Goal: Find specific page/section: Find specific page/section

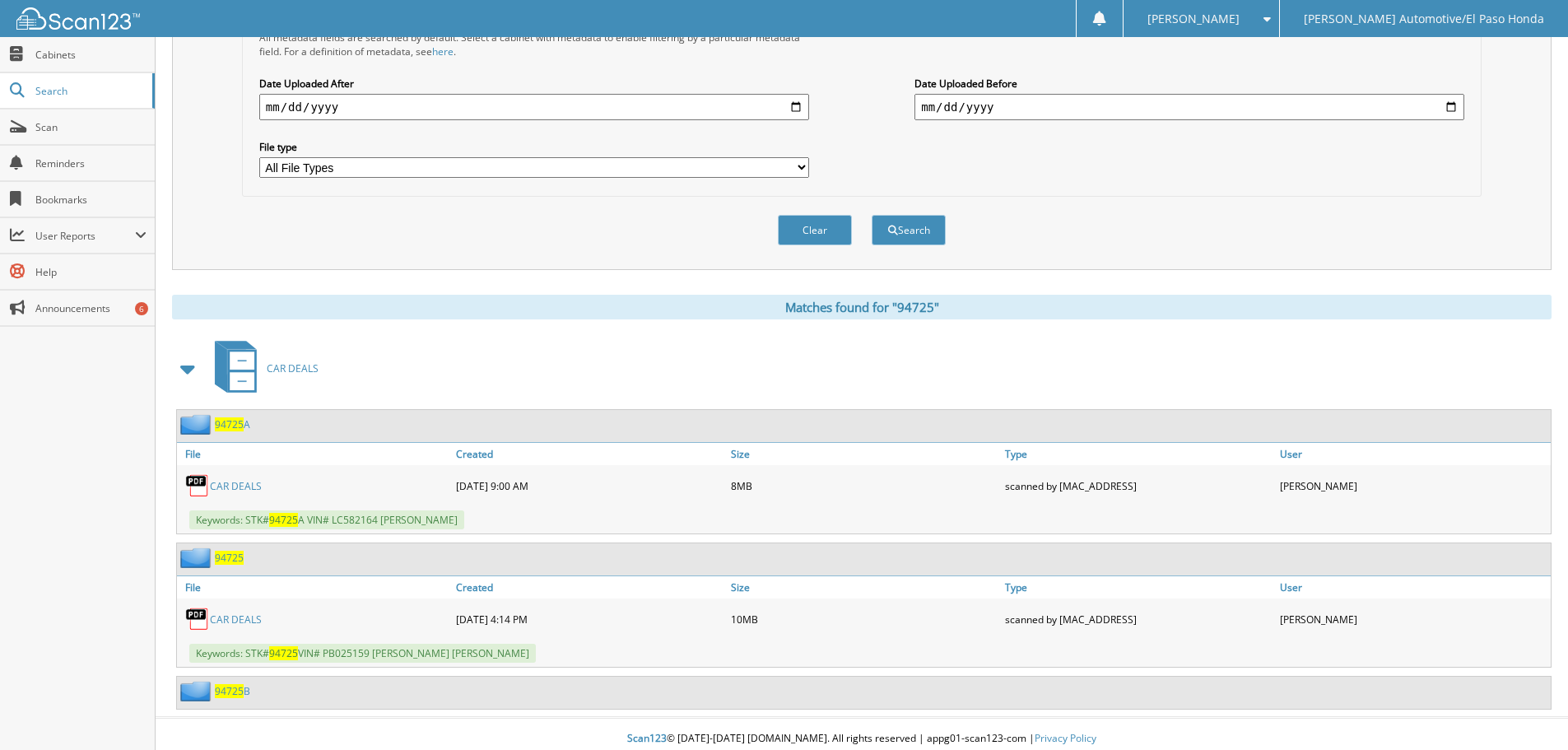
scroll to position [438, 0]
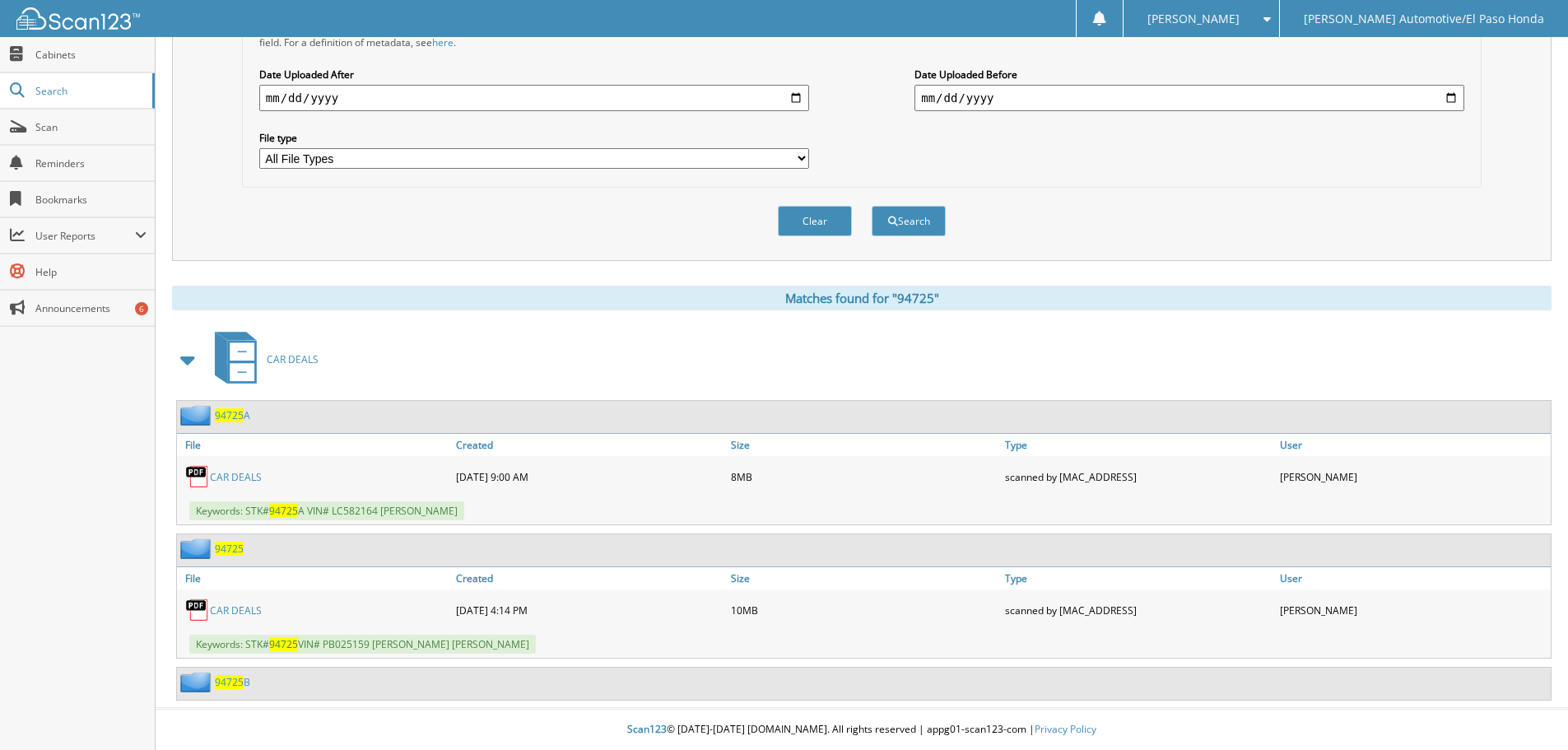
click at [224, 612] on link "CAR DEALS" at bounding box center [236, 610] width 52 height 14
click at [233, 609] on link "CAR DEALS" at bounding box center [236, 610] width 52 height 14
click at [217, 611] on link "CAR DEALS" at bounding box center [236, 610] width 52 height 14
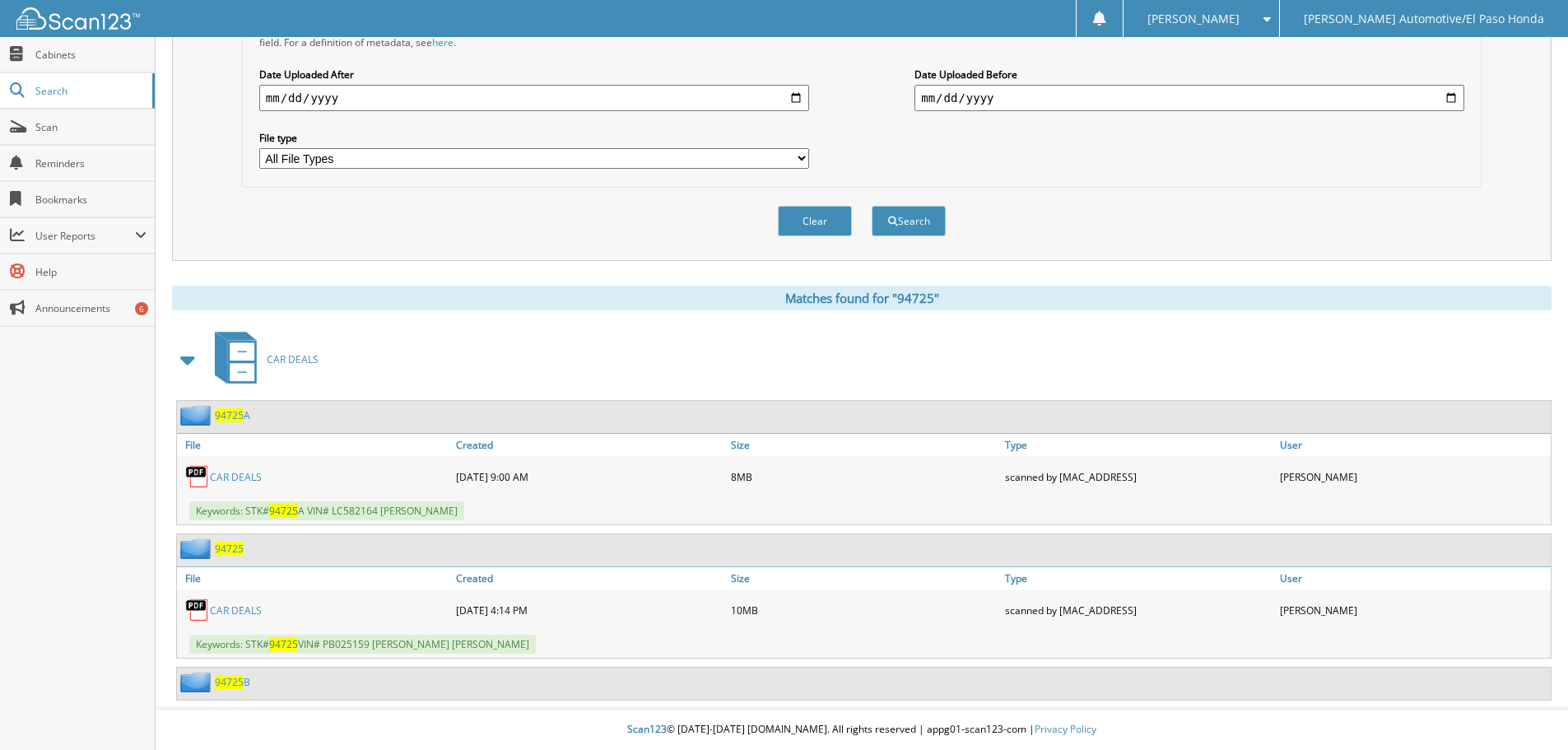
click at [229, 615] on link "CAR DEALS" at bounding box center [236, 610] width 52 height 14
click at [225, 608] on link "CAR DEALS" at bounding box center [236, 610] width 52 height 14
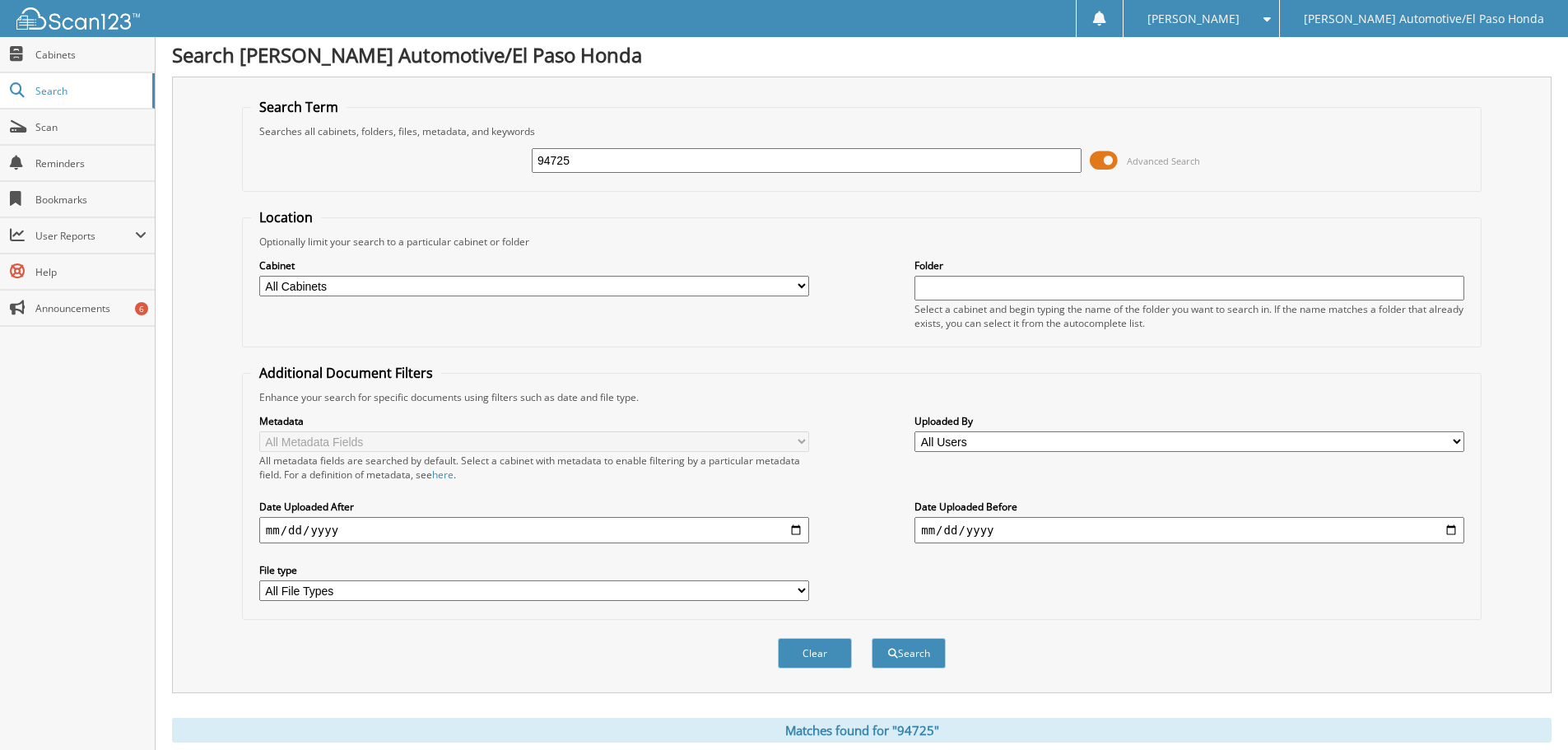
scroll to position [0, 0]
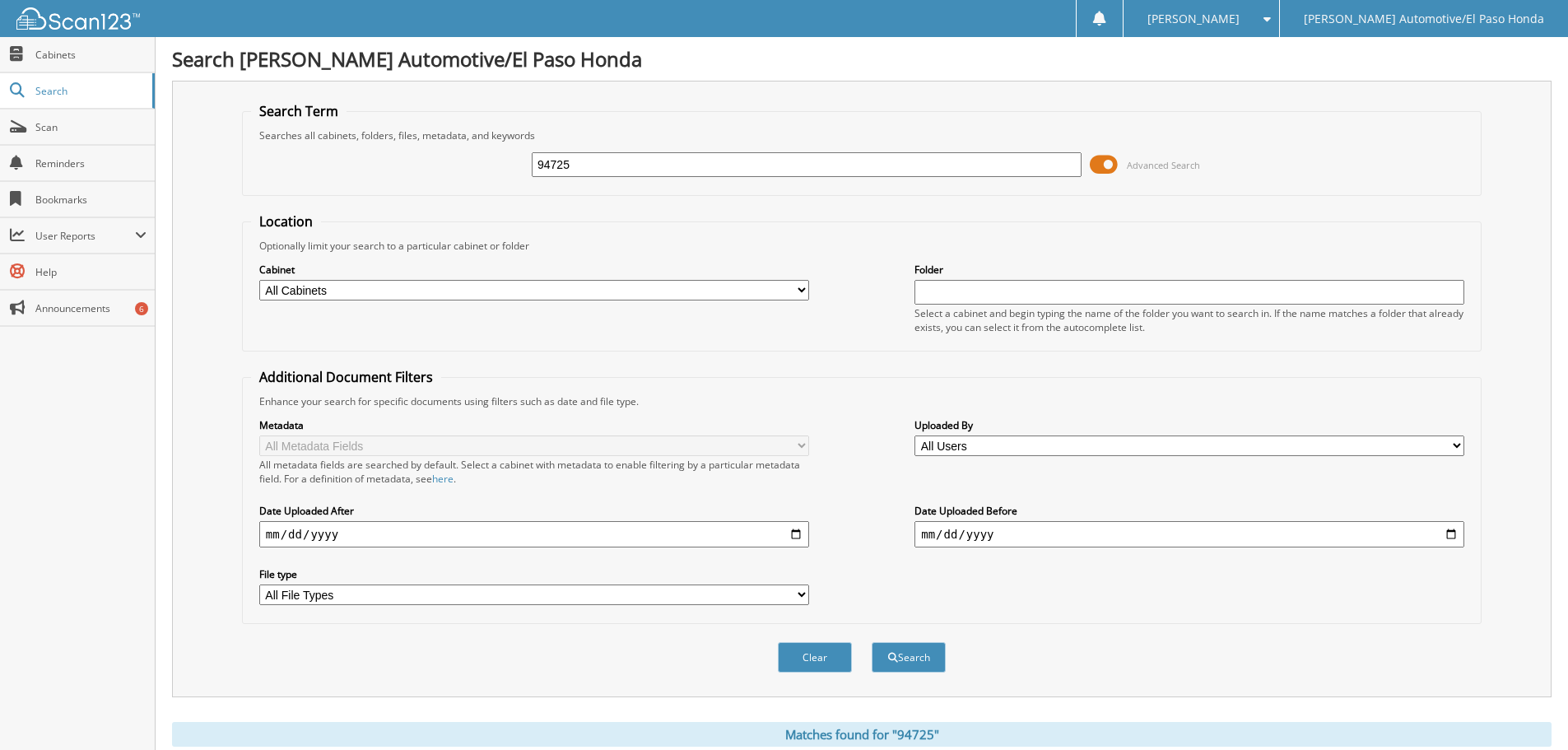
click at [601, 161] on input "94725" at bounding box center [806, 165] width 550 height 25
type input "9"
type input "5162"
click at [905, 660] on button "Search" at bounding box center [909, 658] width 74 height 31
click at [577, 174] on input "5162" at bounding box center [806, 165] width 550 height 25
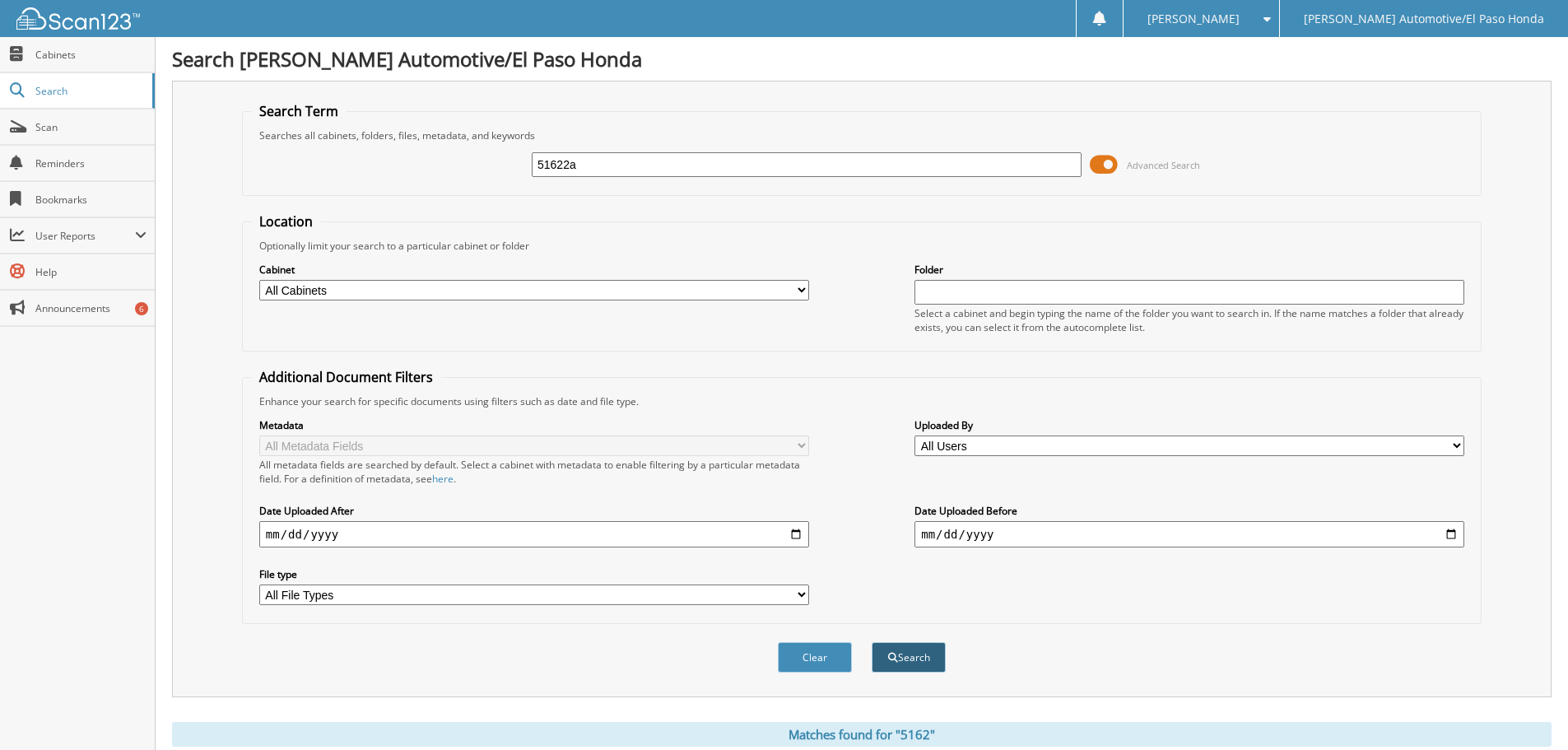
type input "51622a"
click at [899, 650] on button "Search" at bounding box center [909, 658] width 74 height 31
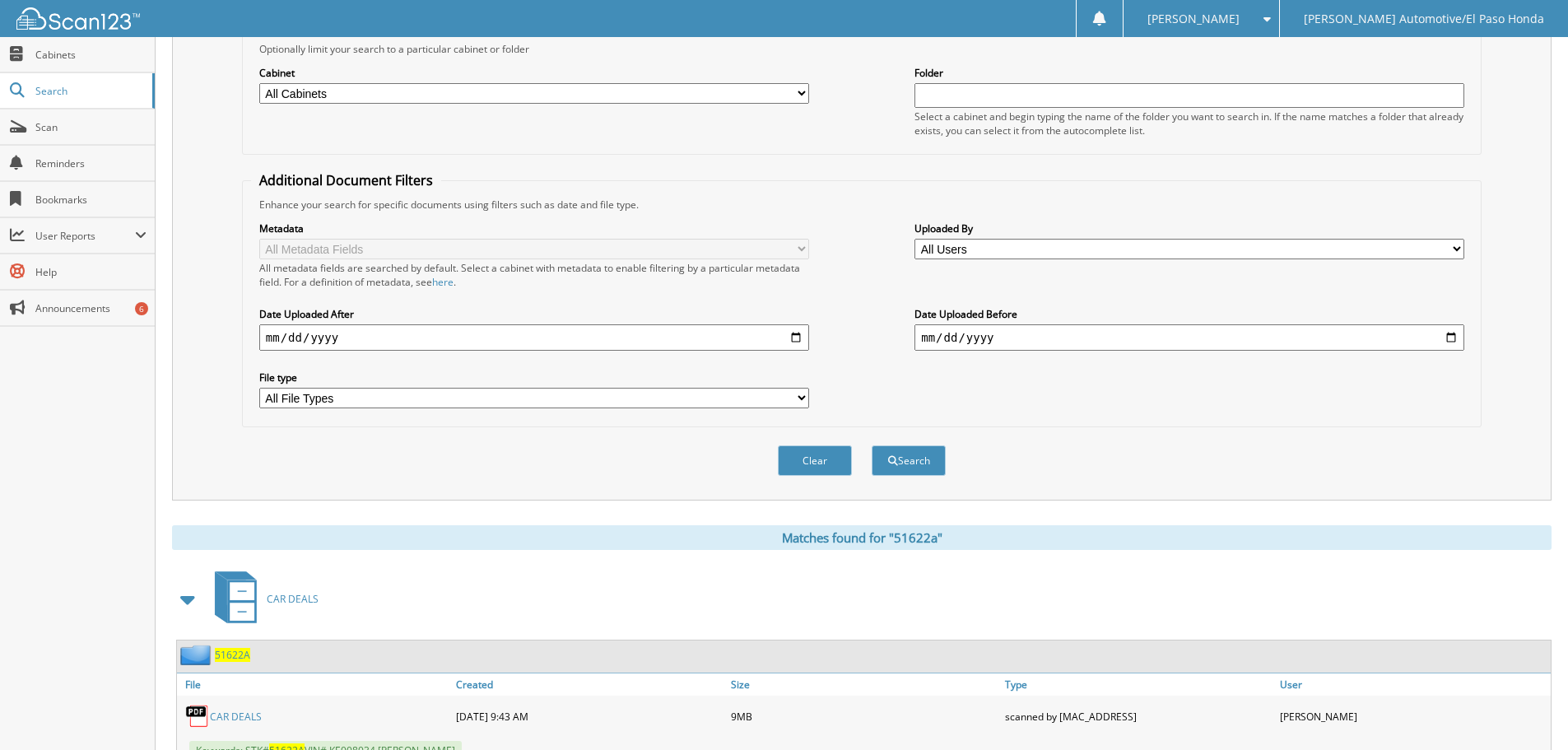
scroll to position [262, 0]
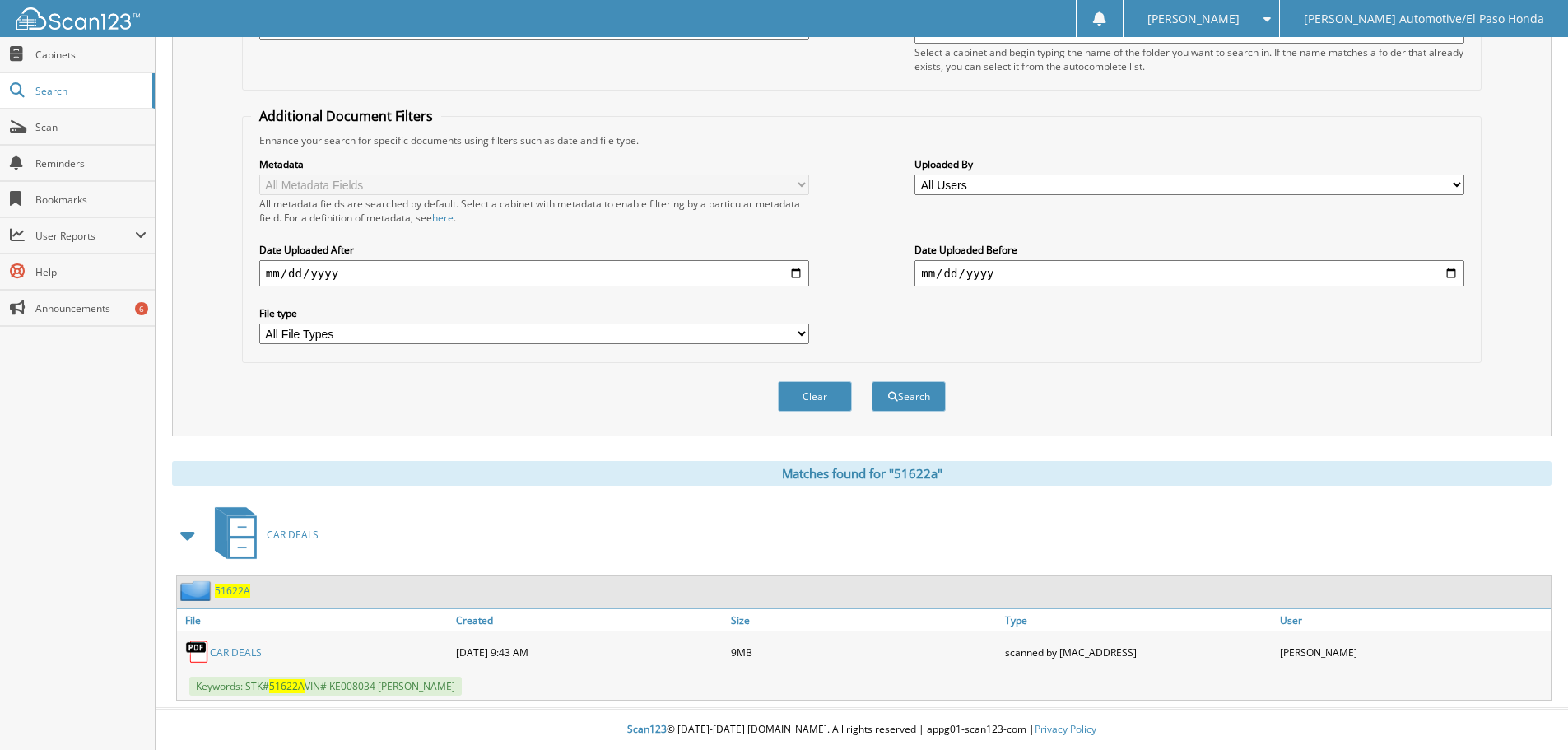
click at [220, 651] on link "CAR DEALS" at bounding box center [236, 652] width 52 height 14
click at [237, 653] on link "CAR DEALS" at bounding box center [236, 652] width 52 height 14
